Goal: Obtain resource: Obtain resource

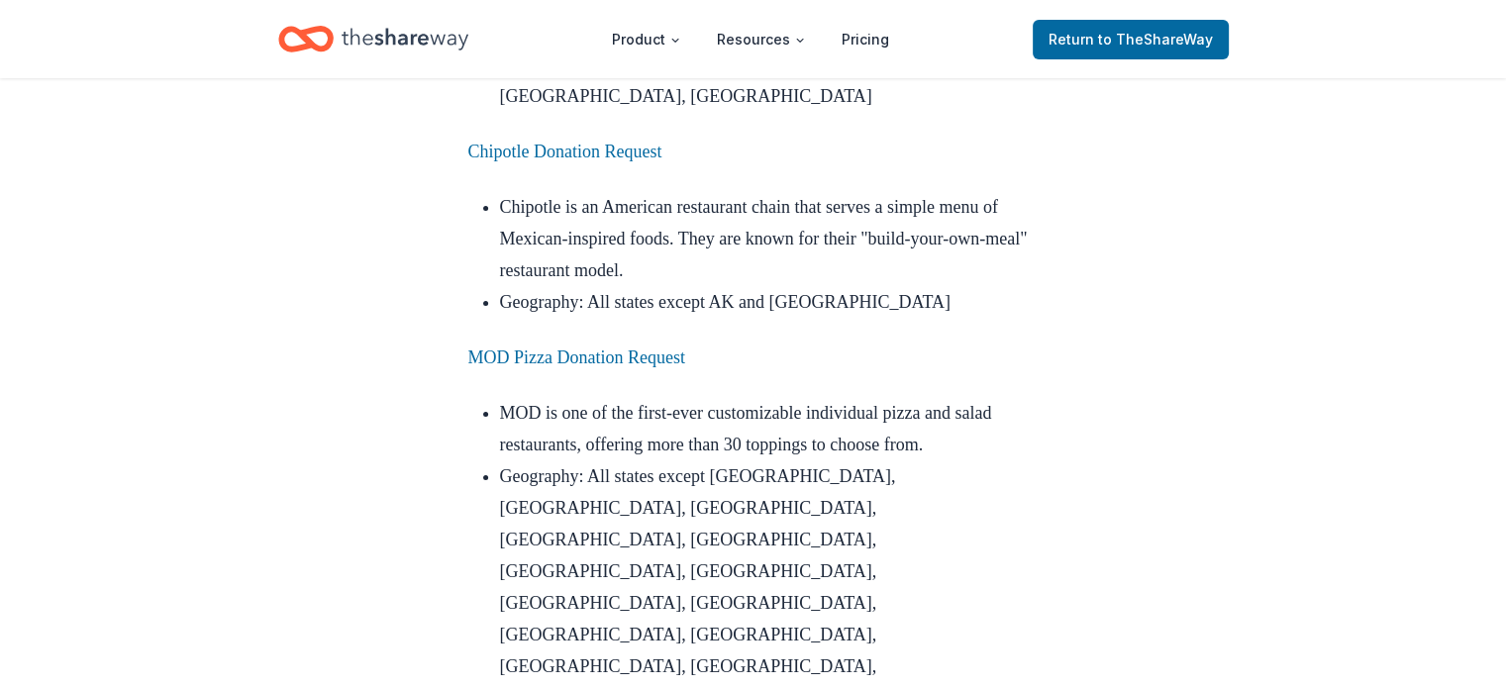
scroll to position [7213, 0]
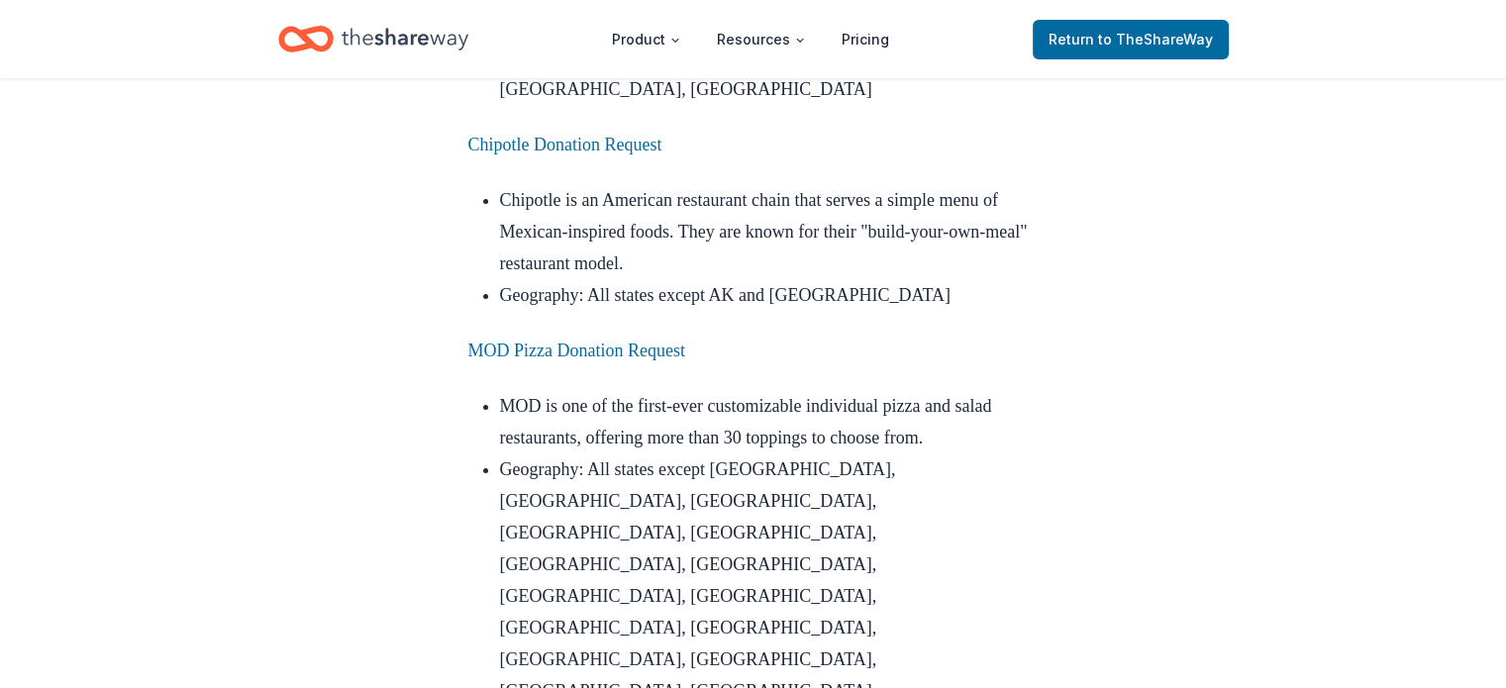
drag, startPoint x: 612, startPoint y: 180, endPoint x: 576, endPoint y: 209, distance: 45.8
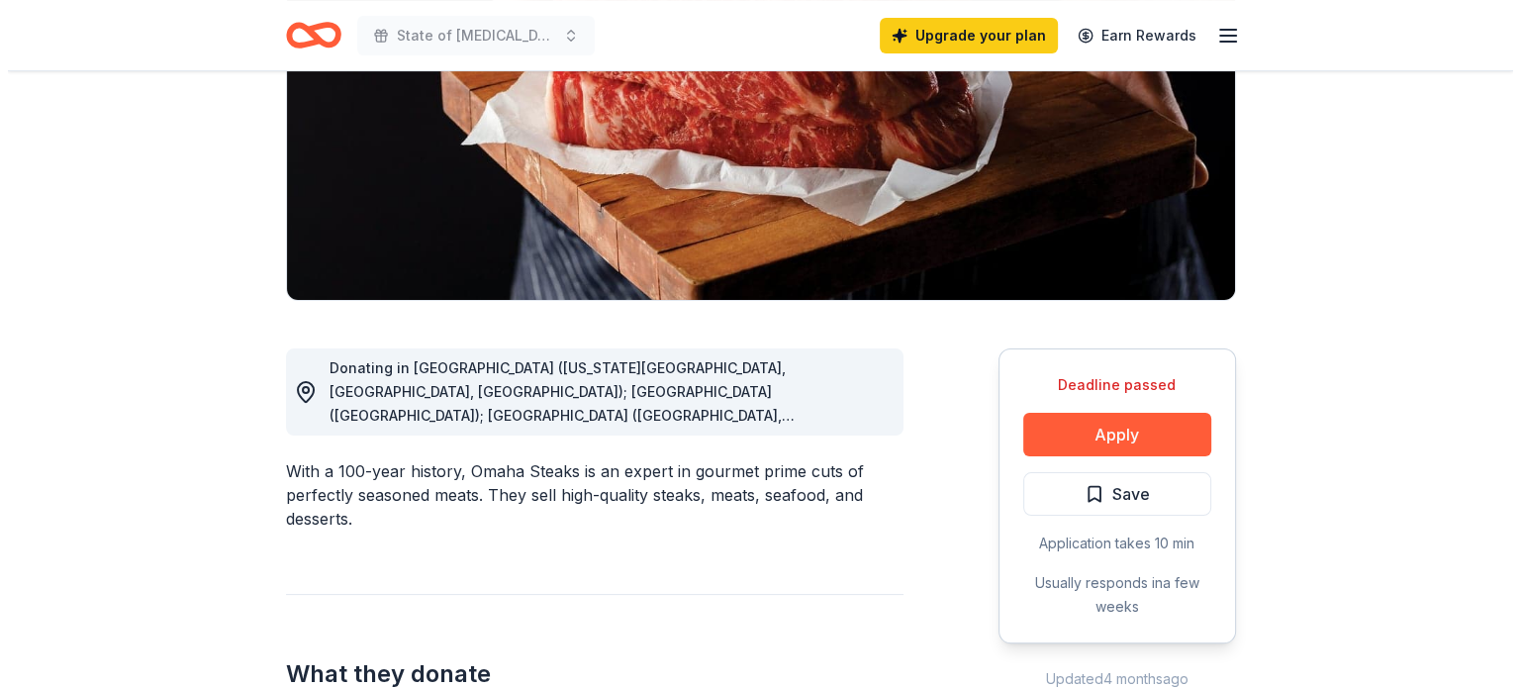
scroll to position [346, 0]
